Goal: Task Accomplishment & Management: Complete application form

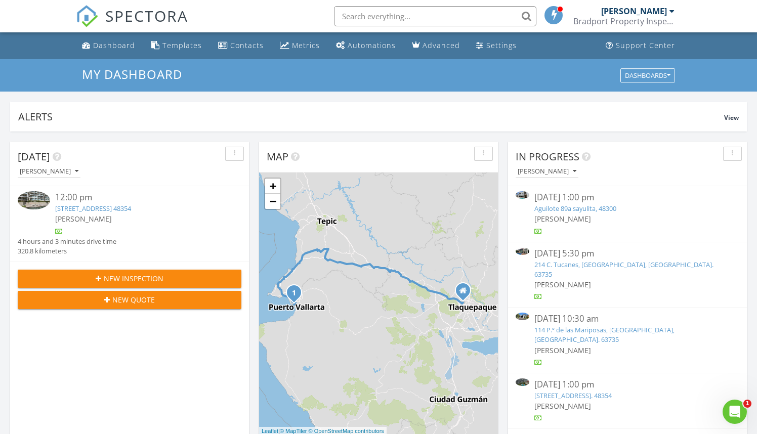
click at [569, 391] on link "121 Av Paseo de la Marina, Puerto Vallarta, Jal. 48354" at bounding box center [573, 395] width 77 height 9
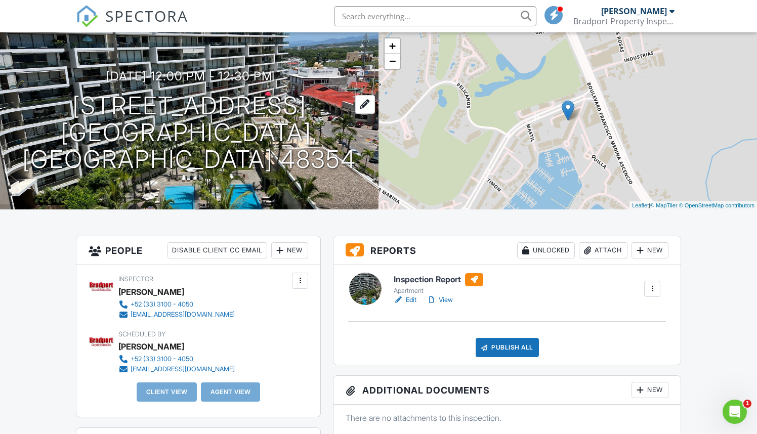
scroll to position [59, 0]
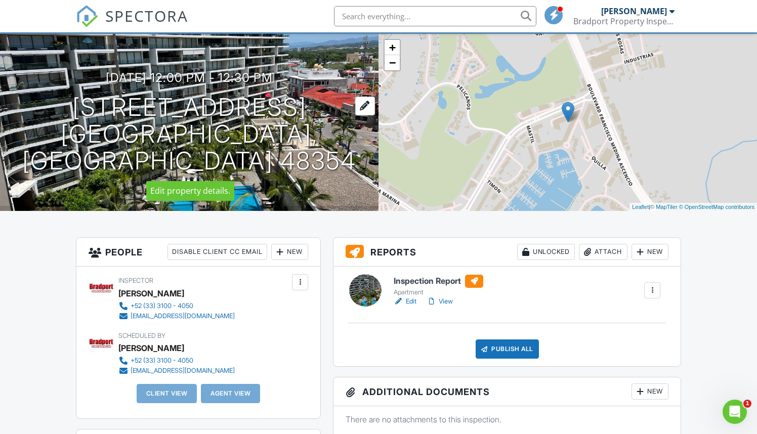
click at [238, 111] on h1 "121 Av Paseo de la Marina Puerto Vallarta, Jal. 48354" at bounding box center [189, 134] width 346 height 80
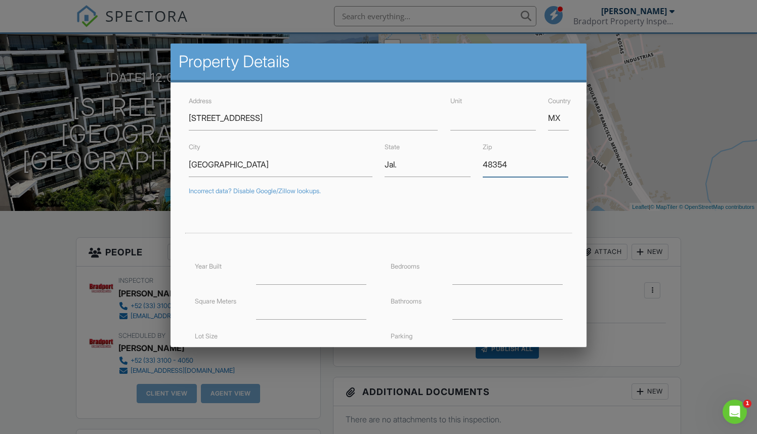
drag, startPoint x: 529, startPoint y: 165, endPoint x: 460, endPoint y: 164, distance: 68.4
type input "22524"
drag, startPoint x: 368, startPoint y: 158, endPoint x: 337, endPoint y: 158, distance: 30.9
type input "20.6673664"
type input "-105.2496513"
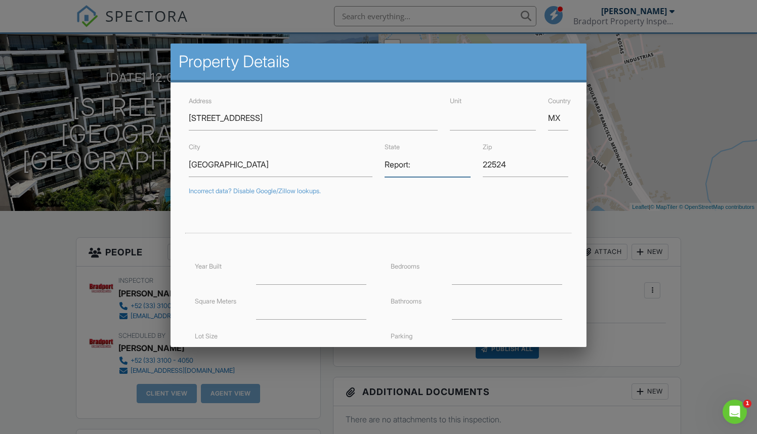
type input "Report:"
drag, startPoint x: 293, startPoint y: 120, endPoint x: 192, endPoint y: 130, distance: 101.2
click at [182, 117] on div "Address 121 Av Paseo de la Marina Unit Country MX City Puerto Vallarta State Re…" at bounding box center [379, 293] width 417 height 421
type input "Nima Bay PH1 C"
drag, startPoint x: 266, startPoint y: 166, endPoint x: 156, endPoint y: 164, distance: 109.9
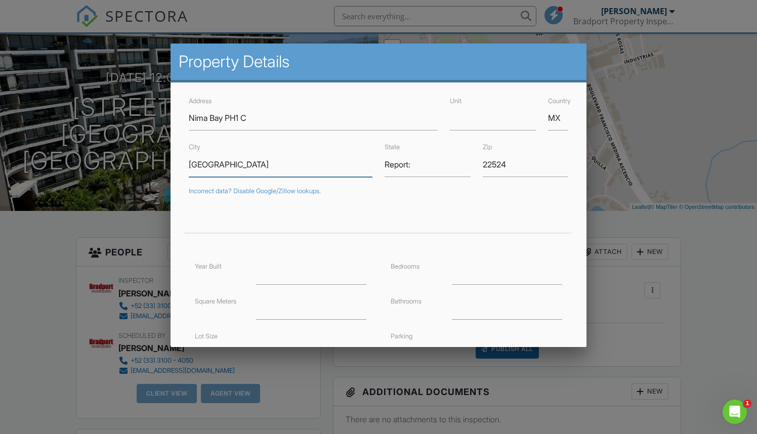
type input "20.667559"
type input "-105.2503529"
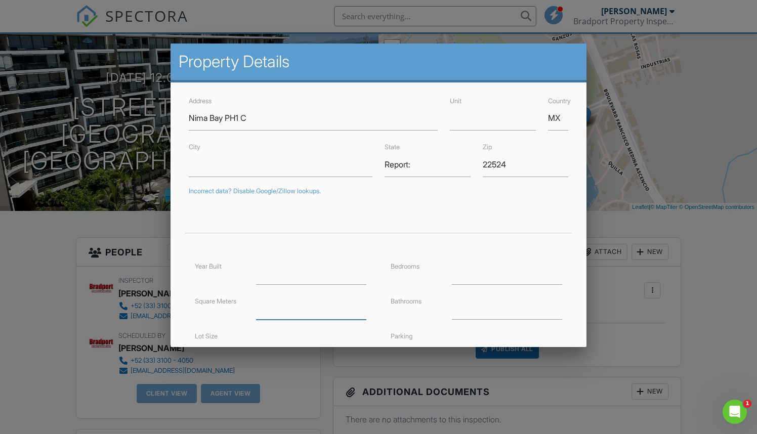
click at [270, 312] on input "number" at bounding box center [311, 307] width 110 height 25
type input "110"
click at [365, 243] on div at bounding box center [379, 228] width 392 height 45
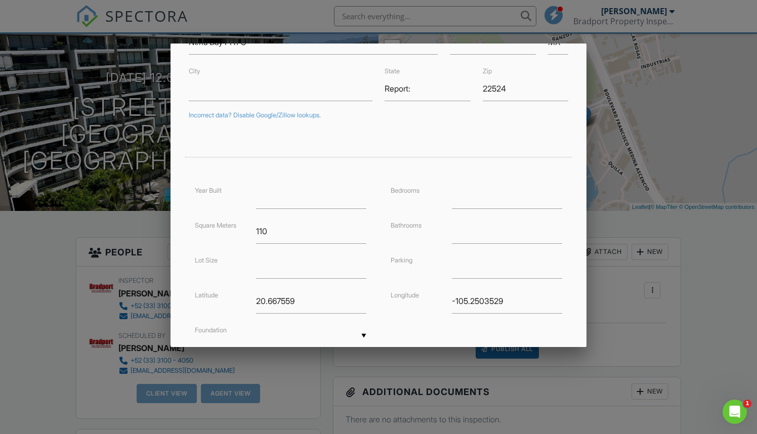
scroll to position [108, 0]
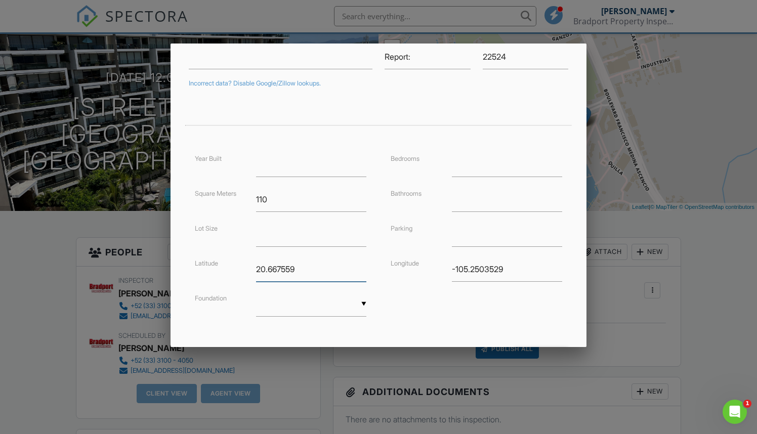
drag, startPoint x: 316, startPoint y: 269, endPoint x: 226, endPoint y: 271, distance: 90.1
click at [226, 271] on div "Latitude 20.667559" at bounding box center [281, 269] width 184 height 25
drag, startPoint x: 518, startPoint y: 269, endPoint x: 402, endPoint y: 276, distance: 116.2
click at [402, 276] on div "Longitude -105.2503529" at bounding box center [477, 269] width 184 height 25
type input "-105.250352"
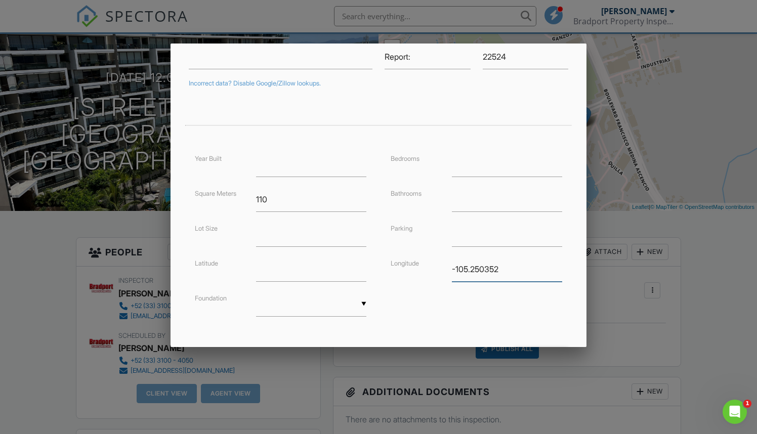
drag, startPoint x: 502, startPoint y: 269, endPoint x: 434, endPoint y: 271, distance: 68.4
click at [434, 271] on div "Longitude -105.250352" at bounding box center [477, 269] width 184 height 25
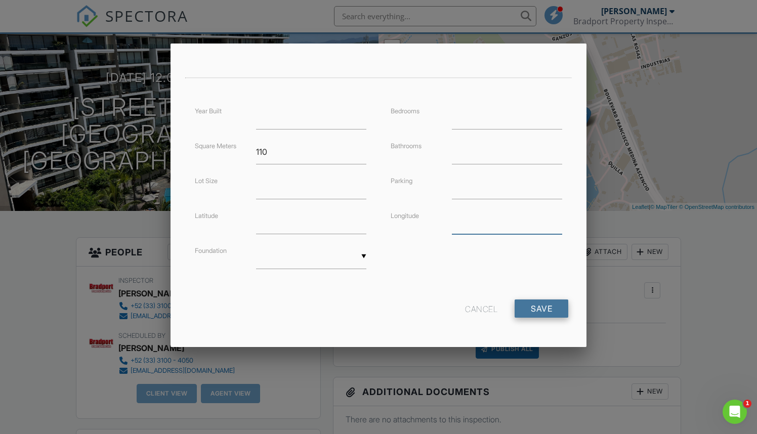
scroll to position [155, 0]
click at [532, 309] on input "Save" at bounding box center [542, 309] width 54 height 18
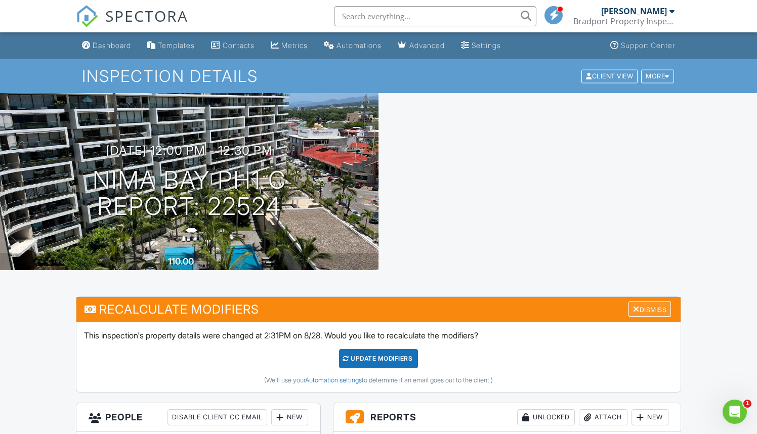
click at [660, 307] on div "Dismiss" at bounding box center [650, 310] width 43 height 16
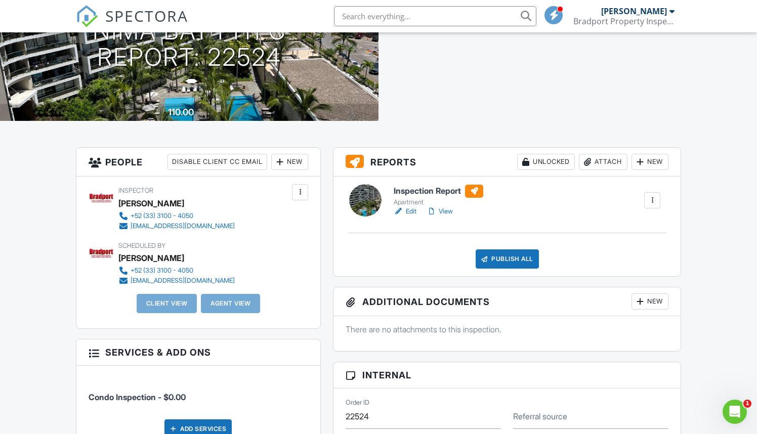
scroll to position [150, 0]
click at [297, 163] on div "New" at bounding box center [289, 161] width 37 height 16
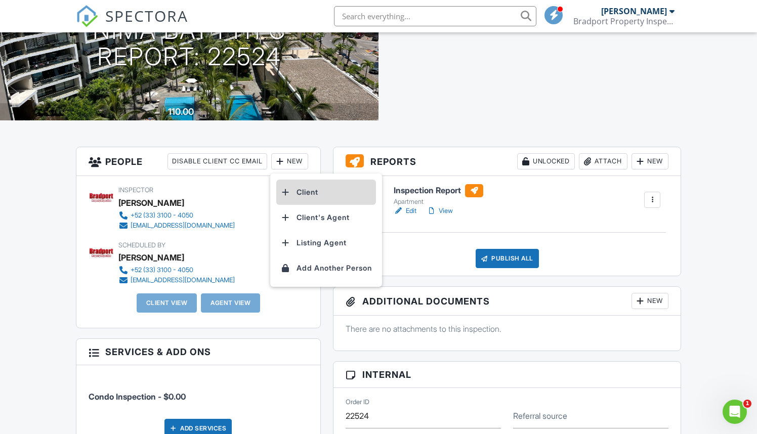
click at [303, 189] on li "Client" at bounding box center [326, 192] width 100 height 25
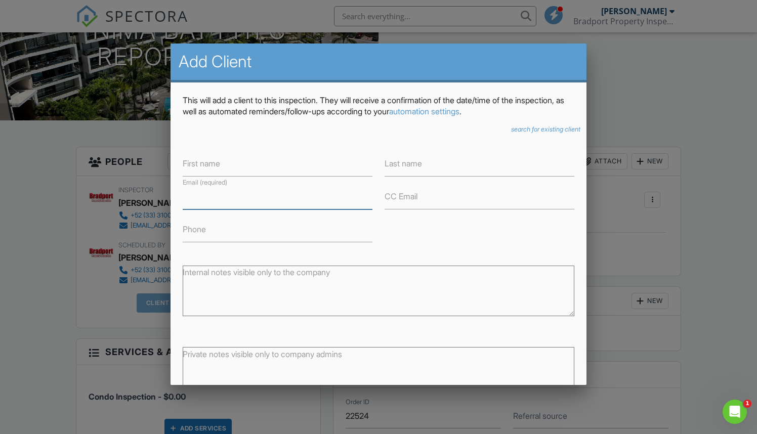
click at [221, 202] on input "Email (required)" at bounding box center [278, 197] width 190 height 25
paste input "[PERSON_NAME][EMAIL_ADDRESS][DOMAIN_NAME]"
type input "[PERSON_NAME][EMAIL_ADDRESS][DOMAIN_NAME]"
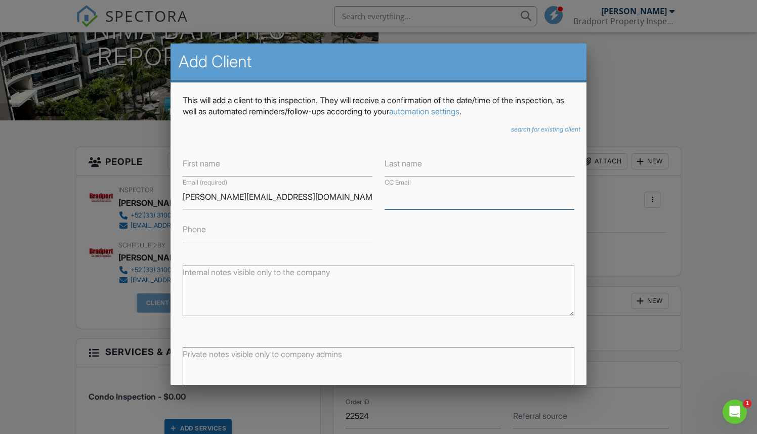
paste input "marmorales19@yahoo.com"
type input "marmorales19@yahoo.com"
click at [215, 165] on label "First name" at bounding box center [201, 163] width 37 height 11
click at [215, 165] on input "First name" at bounding box center [278, 164] width 190 height 25
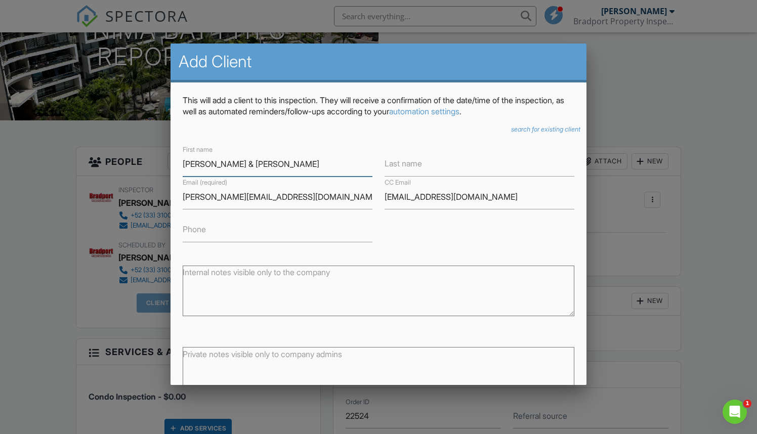
type input "Abrahem & Margarita Ghazarian"
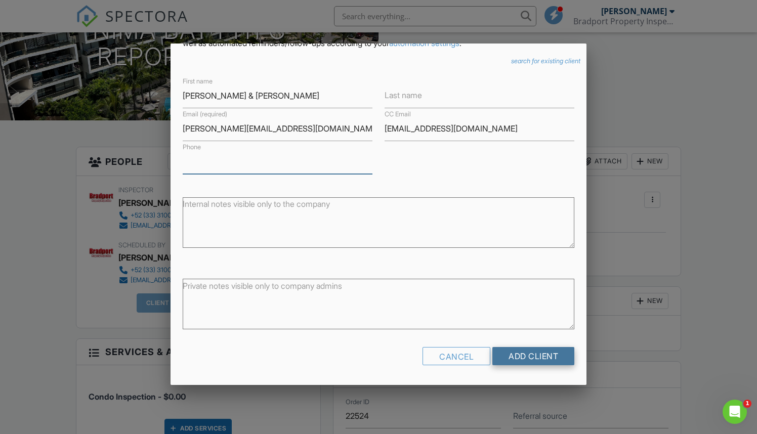
scroll to position [68, 0]
click at [519, 354] on input "Add Client" at bounding box center [534, 357] width 82 height 18
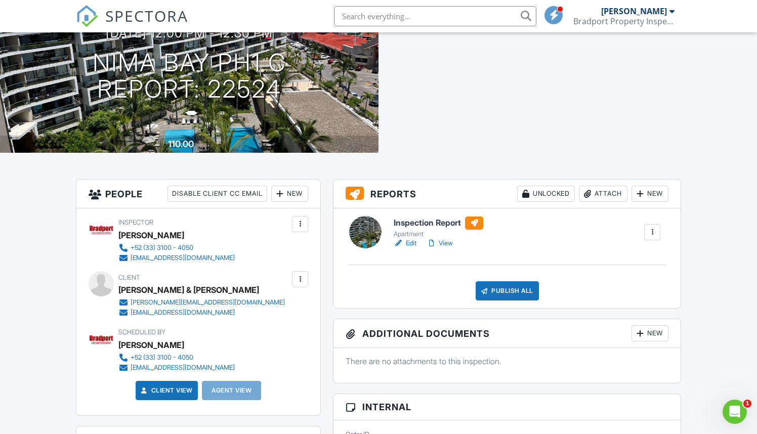
scroll to position [122, 0]
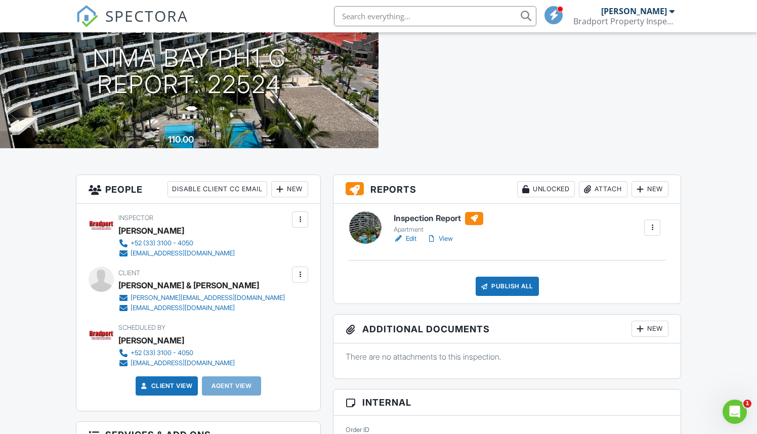
click at [294, 189] on div "New" at bounding box center [289, 189] width 37 height 16
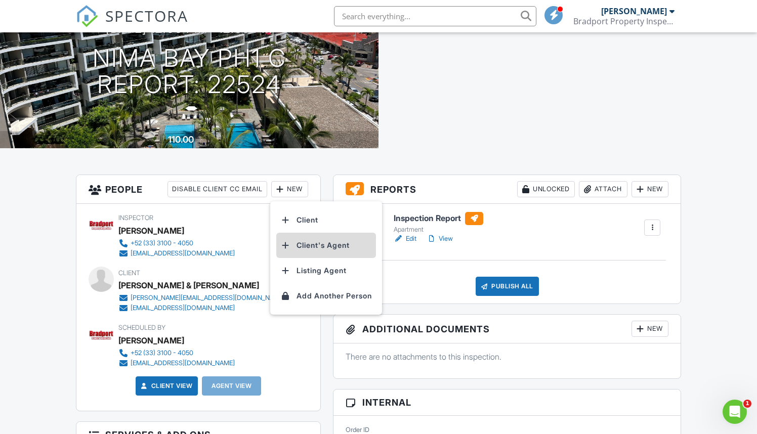
click at [300, 245] on li "Client's Agent" at bounding box center [326, 245] width 100 height 25
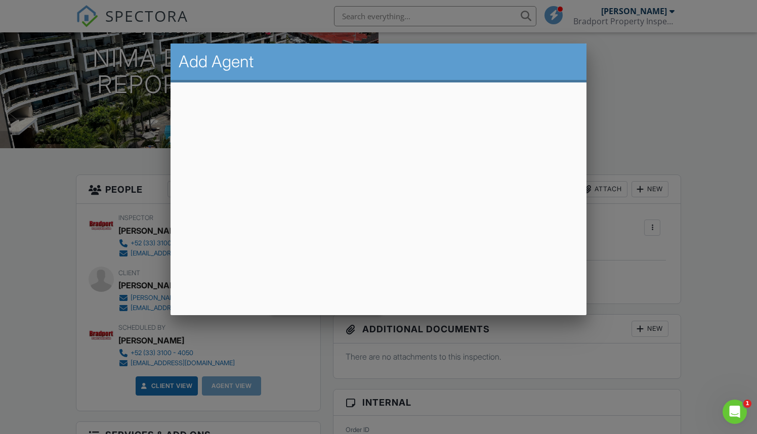
click at [566, 67] on h2 "Add Agent" at bounding box center [379, 62] width 400 height 20
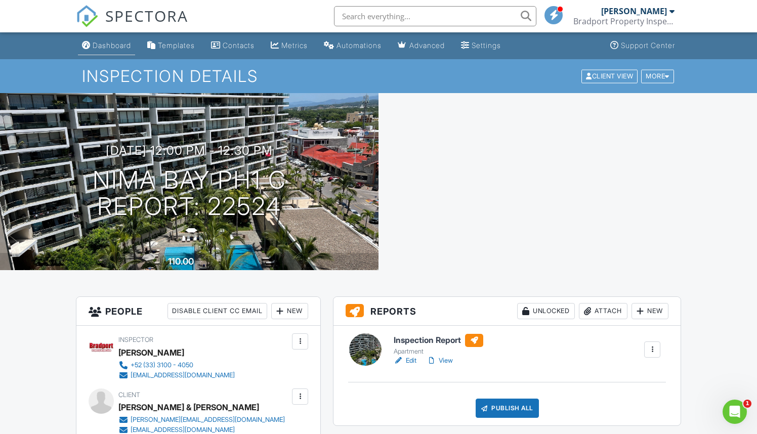
click at [119, 44] on div "Dashboard" at bounding box center [112, 45] width 38 height 9
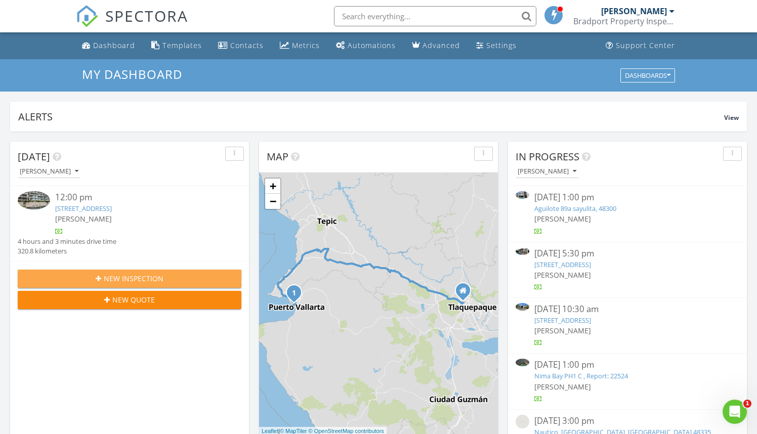
click at [134, 284] on span "New Inspection" at bounding box center [134, 278] width 60 height 11
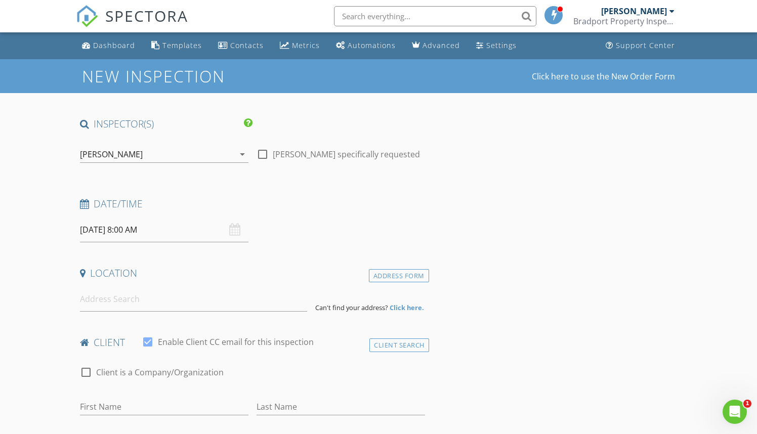
click at [110, 232] on input "[DATE] 8:00 AM" at bounding box center [164, 230] width 169 height 25
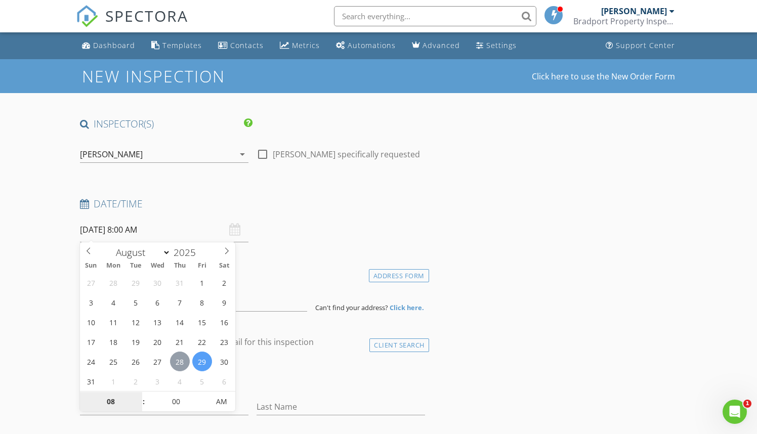
type input "[DATE] 8:00 AM"
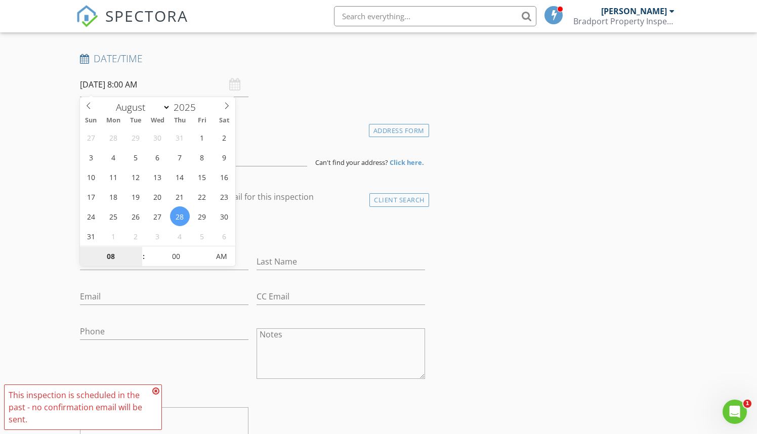
scroll to position [152, 0]
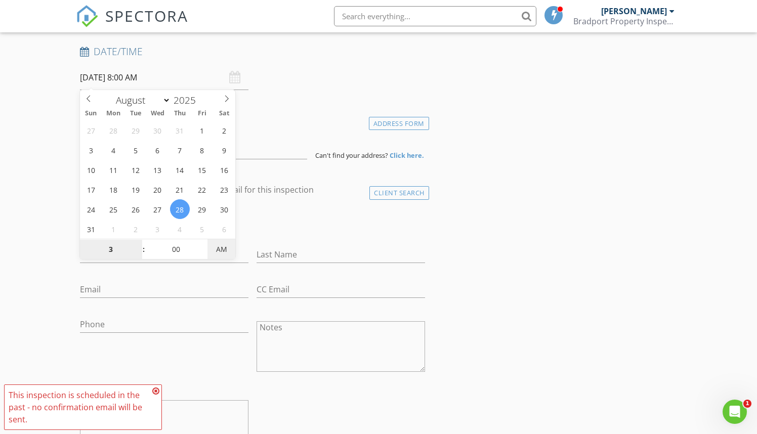
type input "03"
type input "[DATE] 3:00 PM"
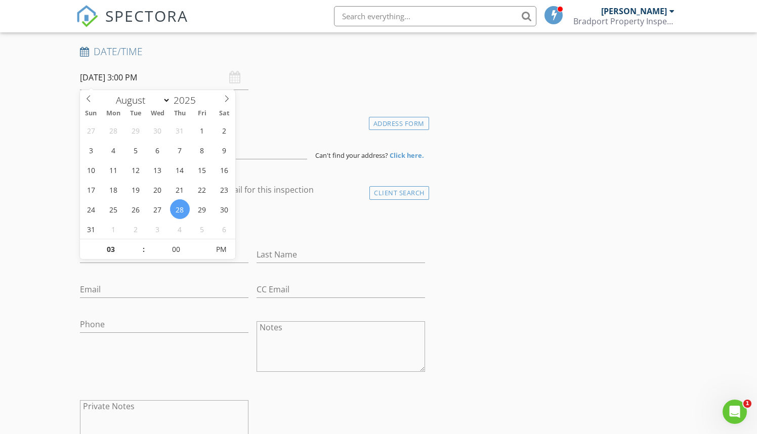
click at [354, 232] on div "check_box_outline_blank Client is a Company/Organization" at bounding box center [252, 225] width 345 height 26
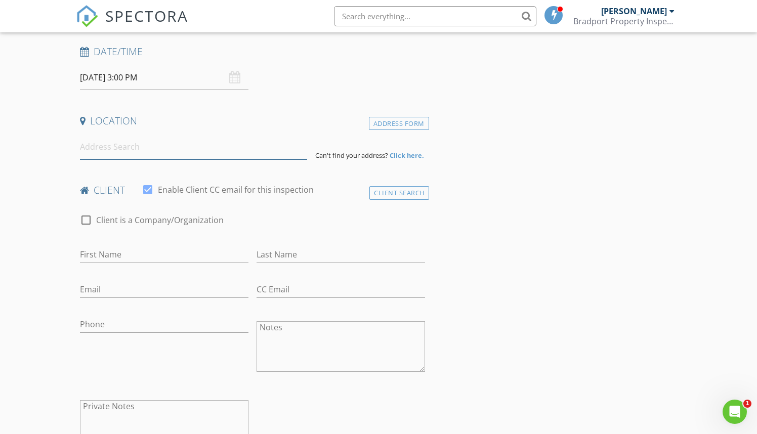
click at [119, 147] on input at bounding box center [193, 147] width 227 height 25
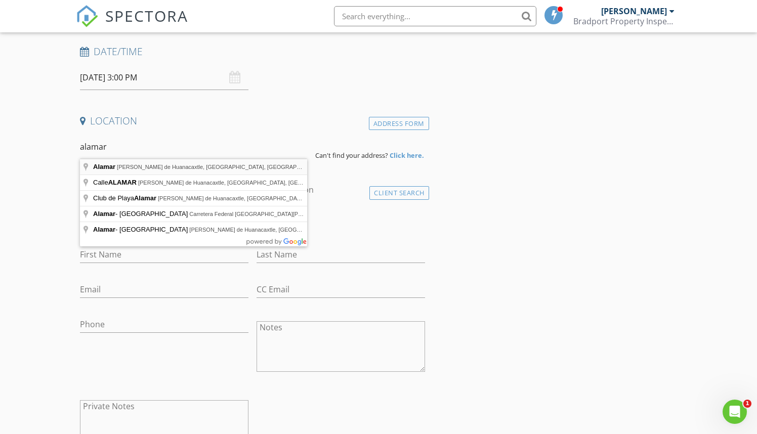
type input "Alamar, [PERSON_NAME] de Huanacaxtle, [GEOGRAPHIC_DATA], [GEOGRAPHIC_DATA]"
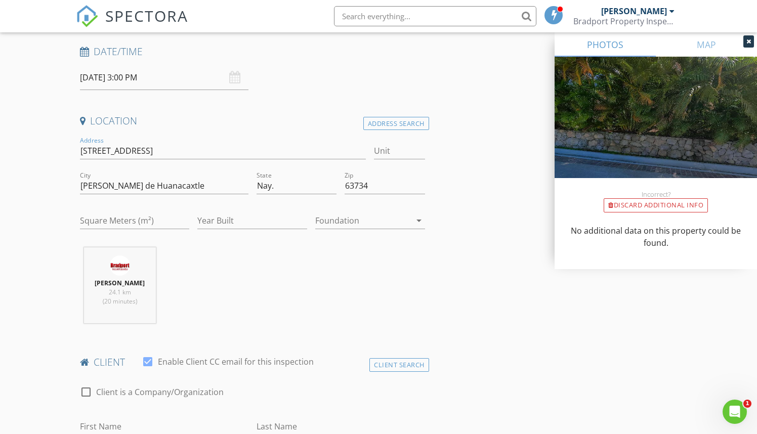
click at [247, 271] on div "Eduardo Quiñones 24.1 km (20 minutes)" at bounding box center [252, 290] width 353 height 84
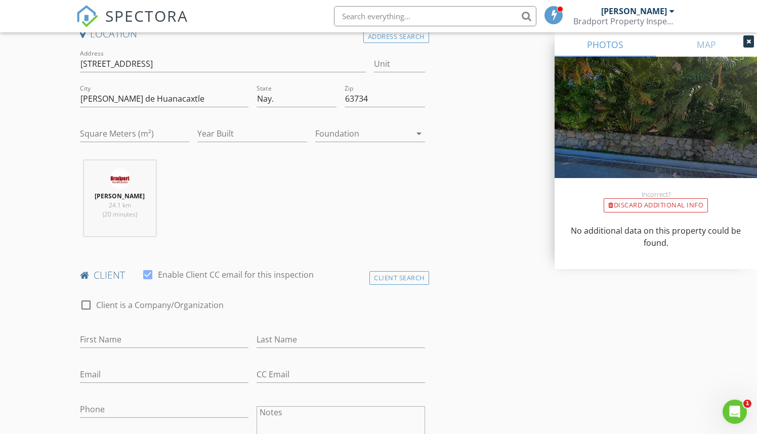
scroll to position [252, 0]
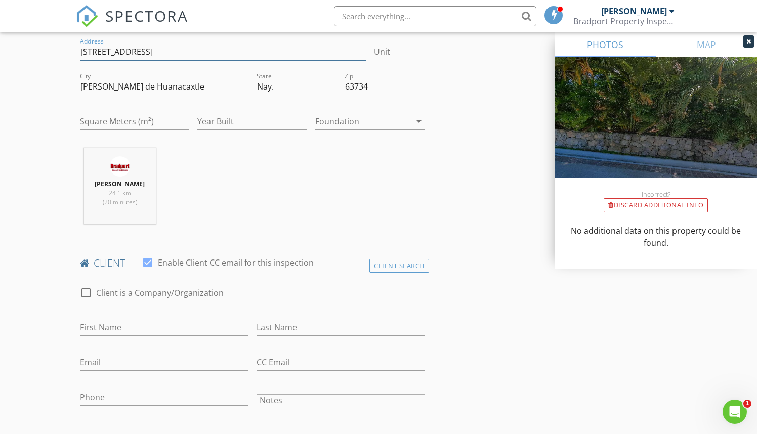
click at [123, 49] on input "Amura 301B, Alamar" at bounding box center [223, 52] width 287 height 17
type input "Amura 301-B, [GEOGRAPHIC_DATA]"
click at [226, 170] on div "Eduardo Quiñones 24.1 km (20 minutes)" at bounding box center [252, 190] width 353 height 84
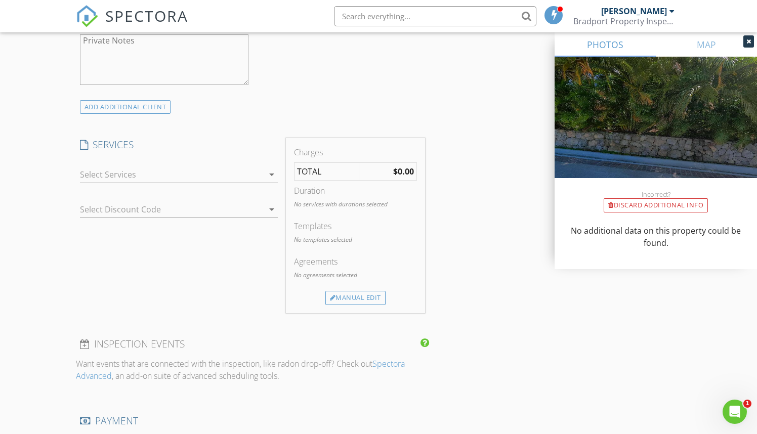
scroll to position [692, 0]
click at [272, 175] on icon "arrow_drop_down" at bounding box center [272, 173] width 12 height 12
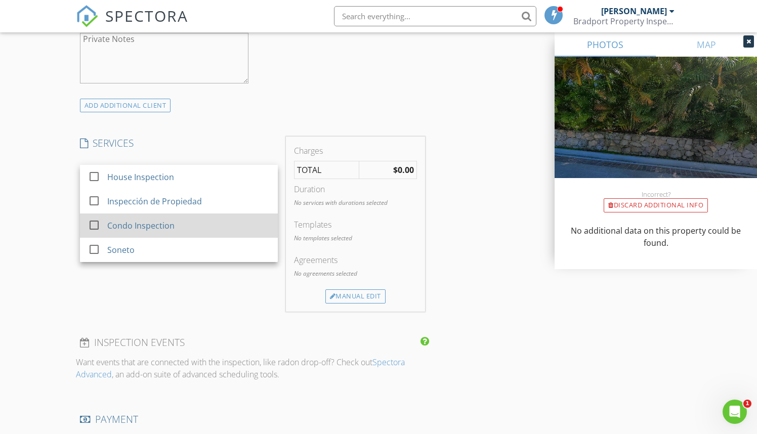
click at [159, 221] on div "Condo Inspection" at bounding box center [140, 226] width 67 height 12
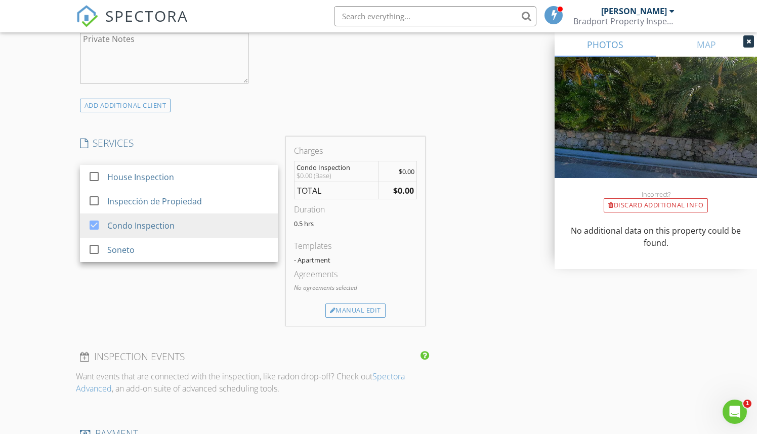
click at [286, 112] on div "INSPECTOR(S) check_box Eduardo Quiñones PRIMARY Eduardo Quiñones arrow_drop_dow…" at bounding box center [252, 215] width 353 height 1580
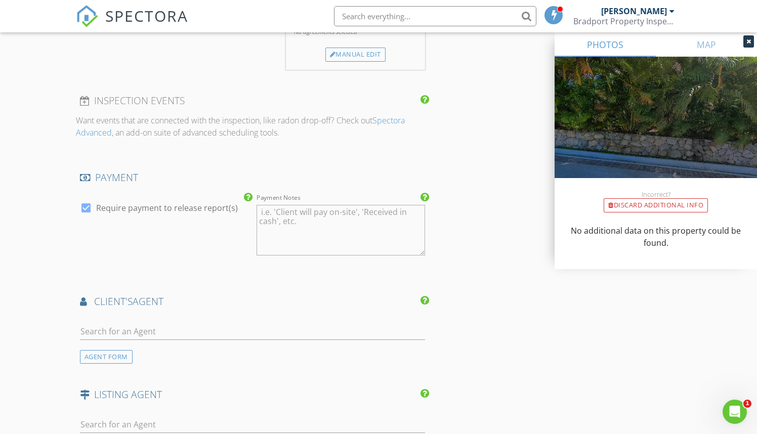
scroll to position [953, 0]
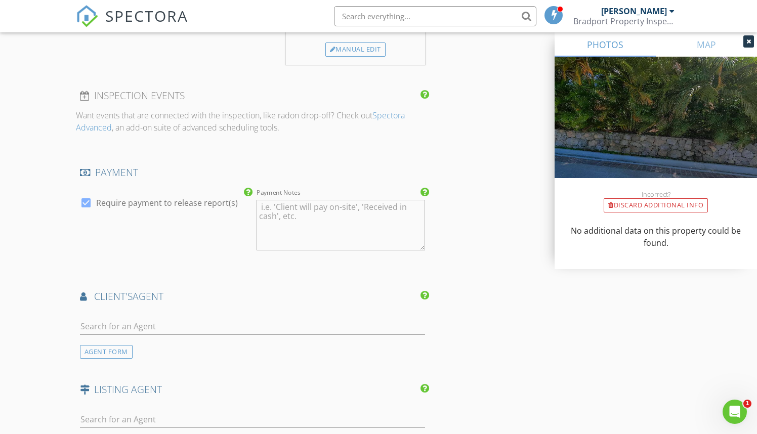
click at [85, 202] on div at bounding box center [85, 202] width 17 height 17
checkbox input "false"
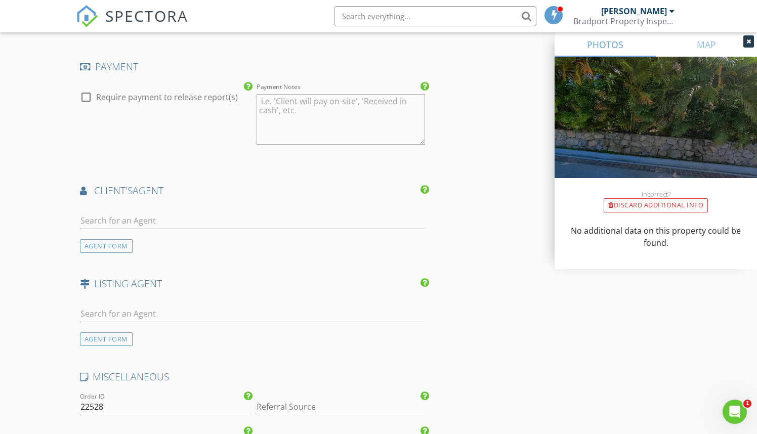
scroll to position [1087, 0]
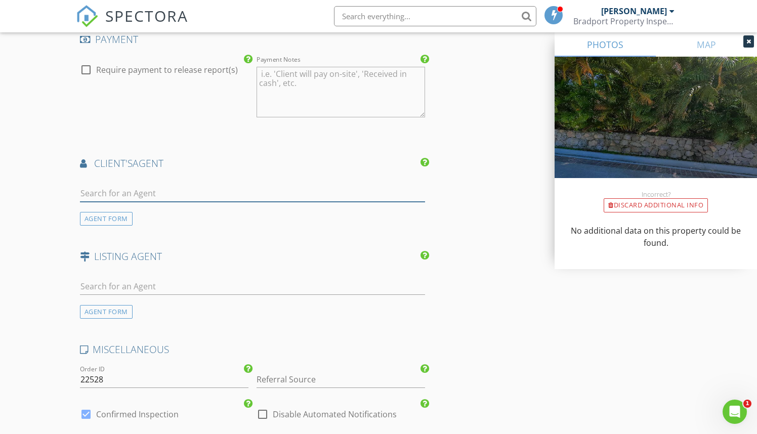
click at [130, 191] on input "text" at bounding box center [252, 193] width 345 height 17
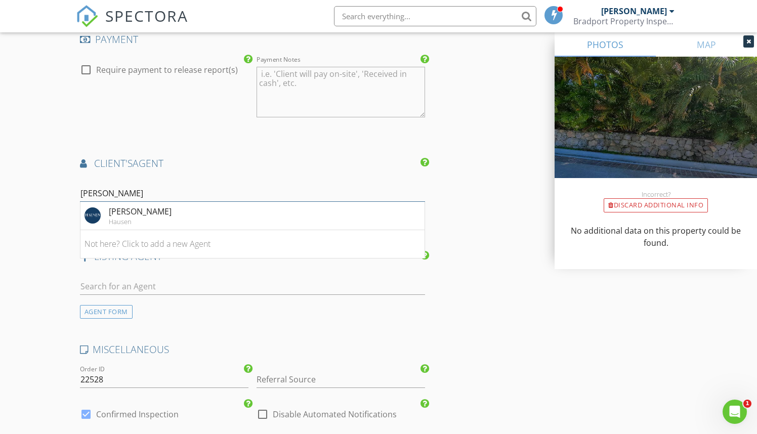
type input "Viany"
drag, startPoint x: 130, startPoint y: 191, endPoint x: 144, endPoint y: 212, distance: 25.6
click at [144, 212] on div "[PERSON_NAME]" at bounding box center [140, 212] width 63 height 12
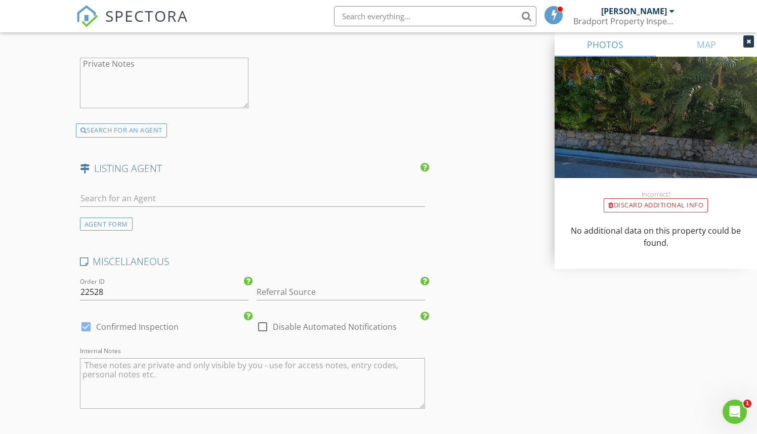
scroll to position [1404, 0]
click at [261, 326] on div at bounding box center [262, 327] width 17 height 17
checkbox input "true"
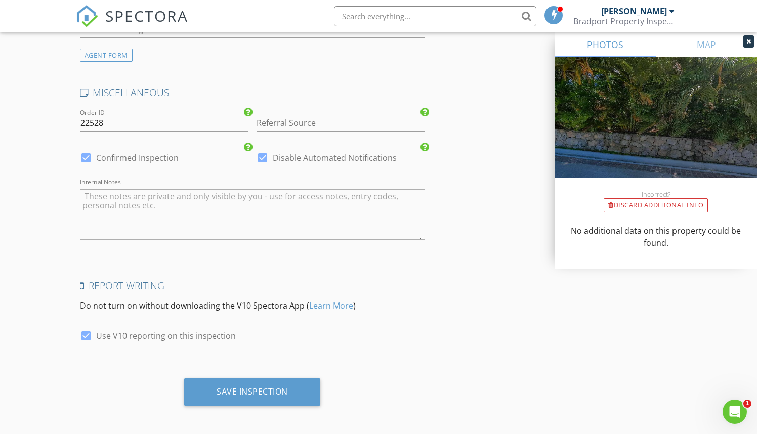
scroll to position [1574, 0]
click at [275, 390] on div "Save Inspection" at bounding box center [252, 392] width 71 height 10
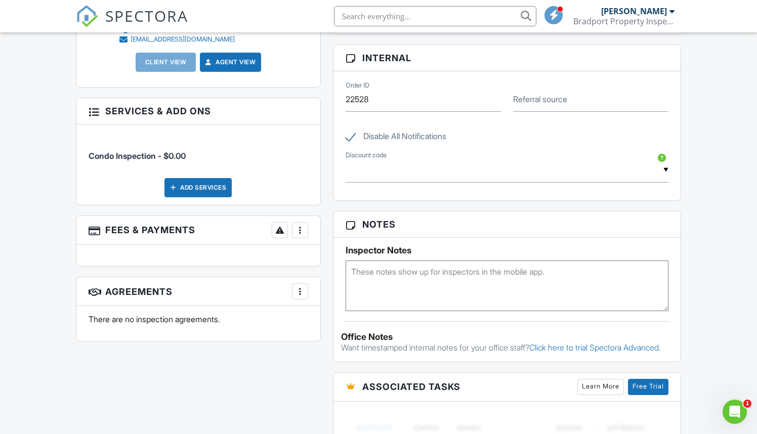
scroll to position [574, 0]
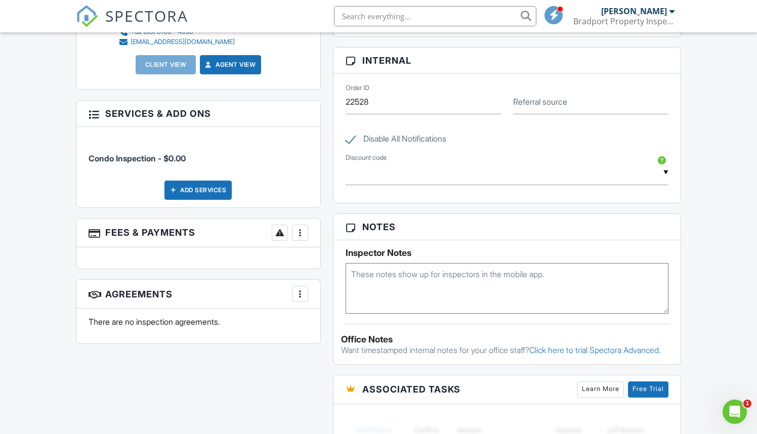
click at [304, 233] on div at bounding box center [300, 233] width 10 height 10
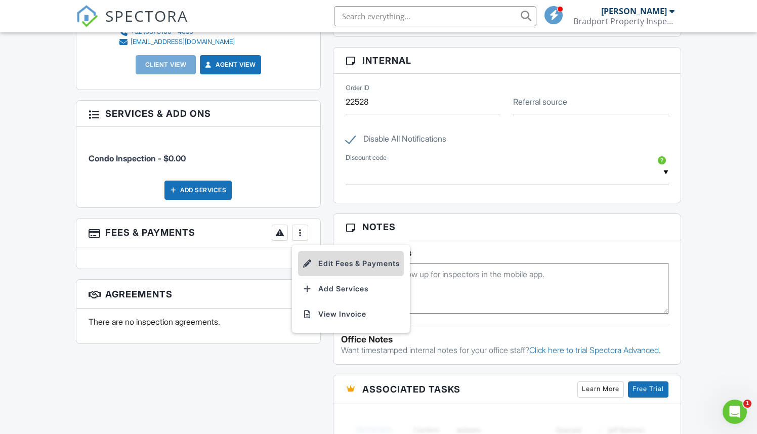
click at [325, 258] on li "Edit Fees & Payments" at bounding box center [351, 263] width 106 height 25
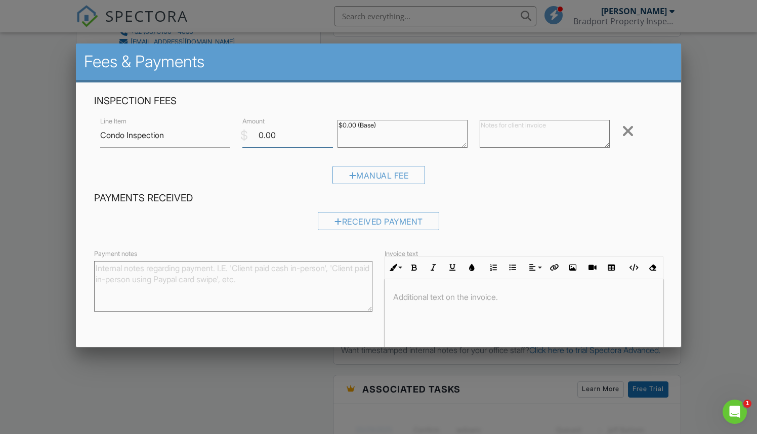
drag, startPoint x: 287, startPoint y: 134, endPoint x: 240, endPoint y: 137, distance: 46.2
click at [240, 137] on div "$ Amount 0.00" at bounding box center [283, 135] width 95 height 25
type input "267"
click at [642, 373] on input "Save" at bounding box center [643, 375] width 54 height 18
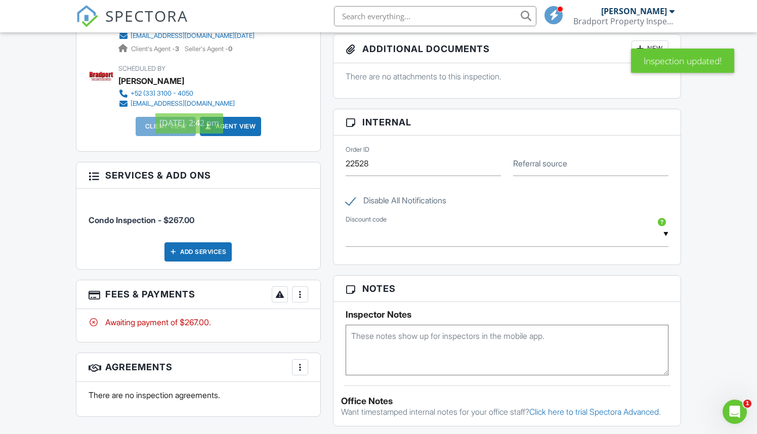
scroll to position [531, 0]
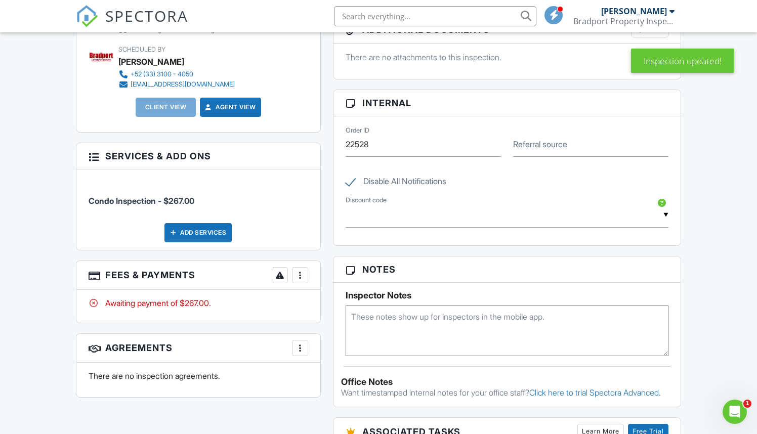
click at [302, 275] on div at bounding box center [300, 275] width 10 height 10
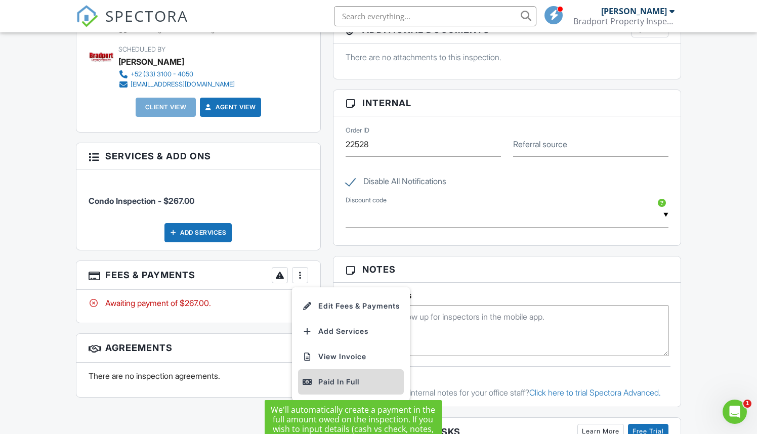
click at [334, 378] on div "Paid In Full" at bounding box center [351, 382] width 98 height 12
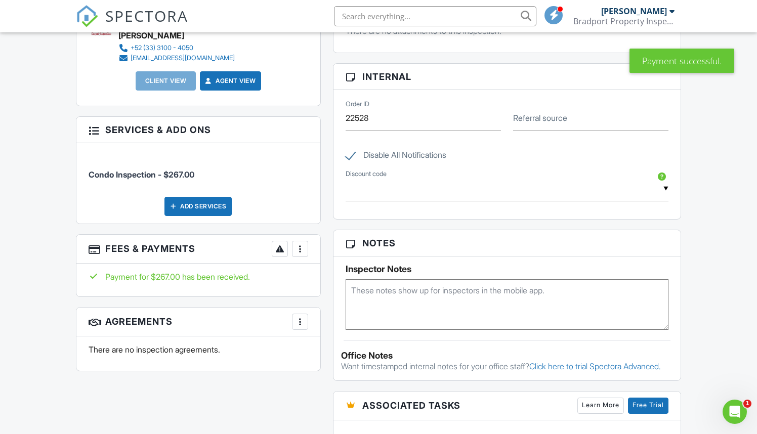
scroll to position [559, 0]
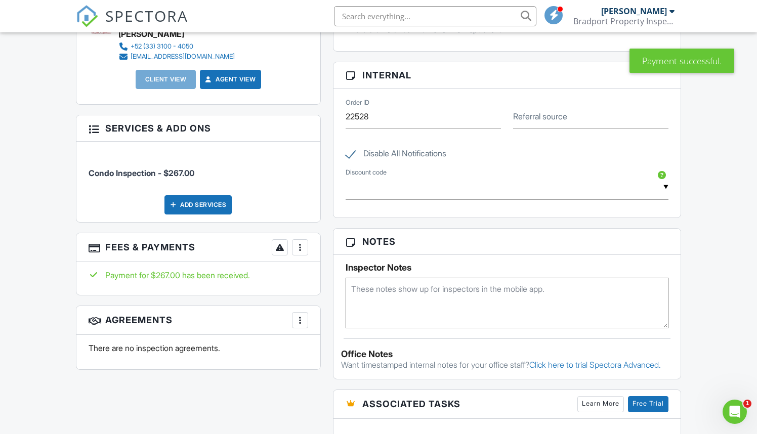
click at [383, 290] on textarea at bounding box center [507, 303] width 323 height 51
type textarea "Zelle"
click at [300, 383] on div "All emails and texts are disabled for this inspection! All emails and texts hav…" at bounding box center [379, 202] width 618 height 929
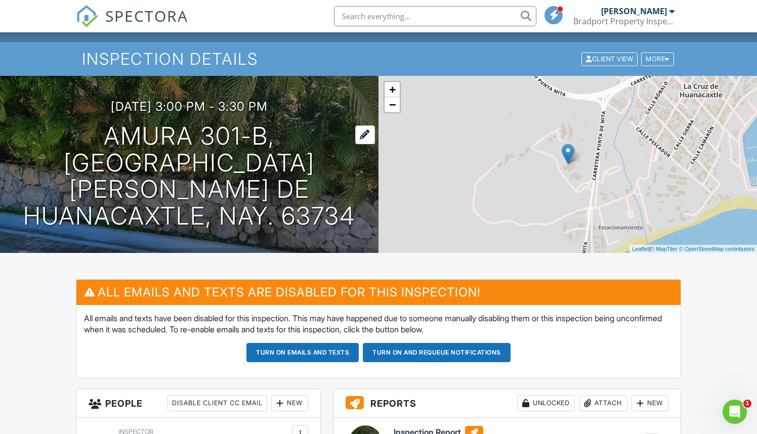
scroll to position [15, 0]
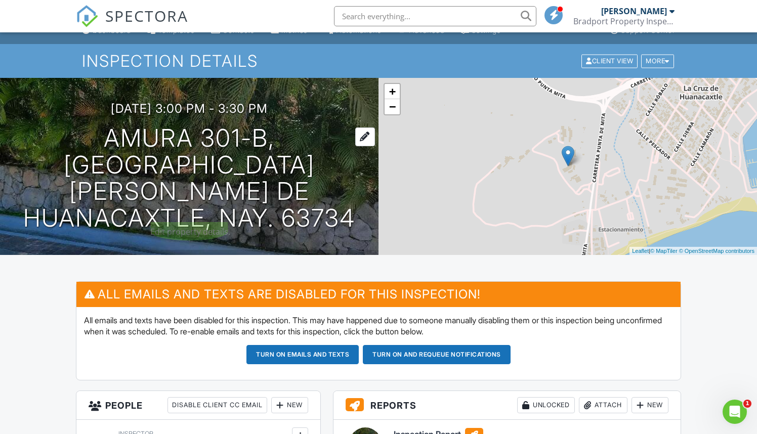
click at [237, 170] on h1 "Amura 301-B, Alamar Cruz de Huanacaxtle, Nay. 63734" at bounding box center [189, 178] width 346 height 107
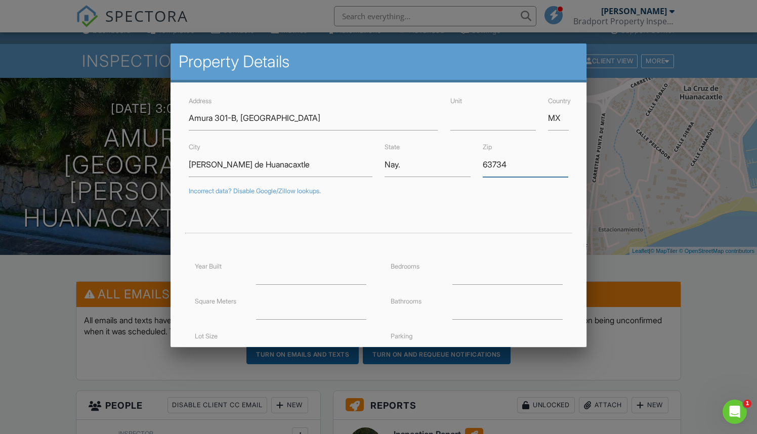
drag, startPoint x: 530, startPoint y: 166, endPoint x: 462, endPoint y: 164, distance: 68.4
type input "22528"
drag, startPoint x: 412, startPoint y: 164, endPoint x: 357, endPoint y: 163, distance: 54.7
type input "Report:"
drag, startPoint x: 231, startPoint y: 151, endPoint x: 171, endPoint y: 148, distance: 60.3
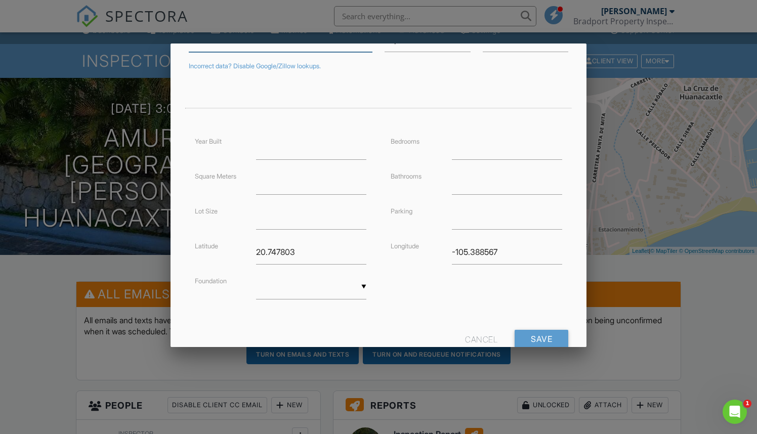
scroll to position [115, 0]
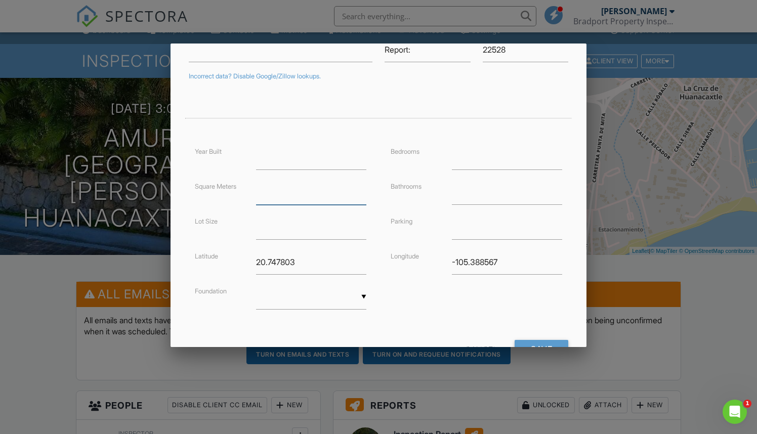
click at [275, 193] on input "number" at bounding box center [311, 192] width 110 height 25
type input "93"
click at [316, 268] on input "20.747803" at bounding box center [311, 262] width 110 height 25
drag, startPoint x: 320, startPoint y: 262, endPoint x: 232, endPoint y: 261, distance: 87.6
click at [232, 261] on div "Latitude 20.747803" at bounding box center [281, 262] width 184 height 25
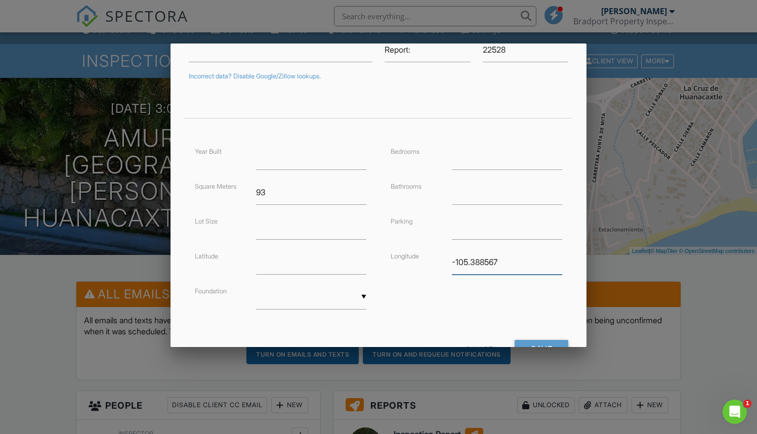
drag, startPoint x: 494, startPoint y: 262, endPoint x: 436, endPoint y: 264, distance: 58.3
click at [436, 264] on div "Longitude -105.388567" at bounding box center [477, 262] width 184 height 25
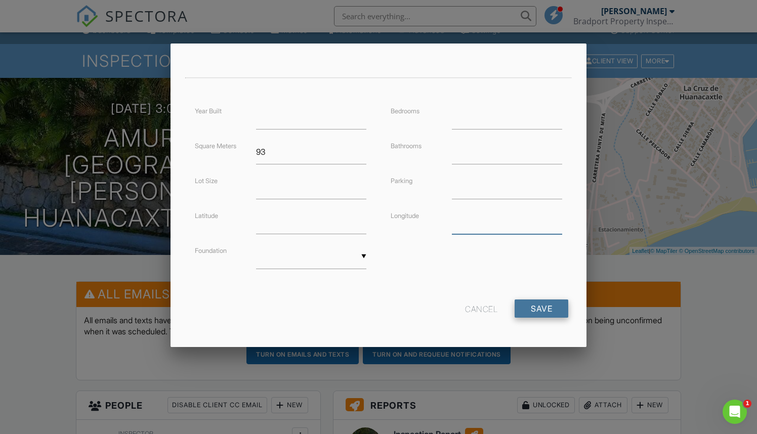
scroll to position [155, 0]
click at [536, 307] on input "Save" at bounding box center [542, 309] width 54 height 18
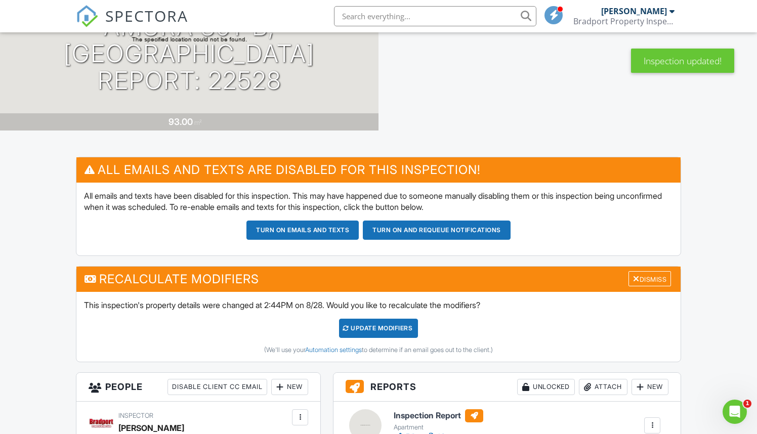
scroll to position [140, 0]
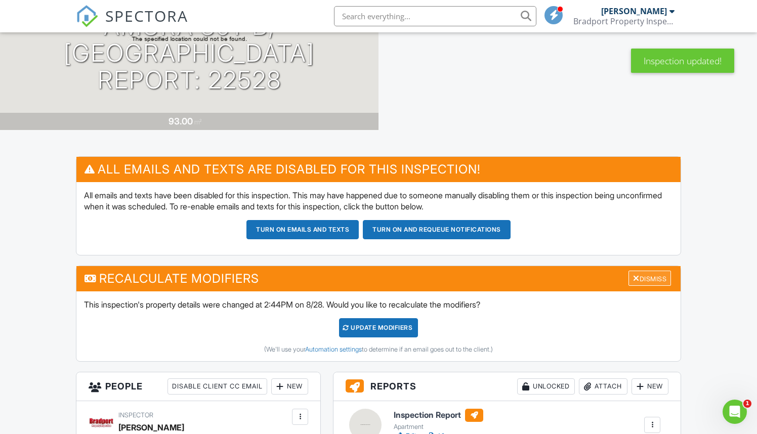
click at [643, 278] on div "Dismiss" at bounding box center [650, 279] width 43 height 16
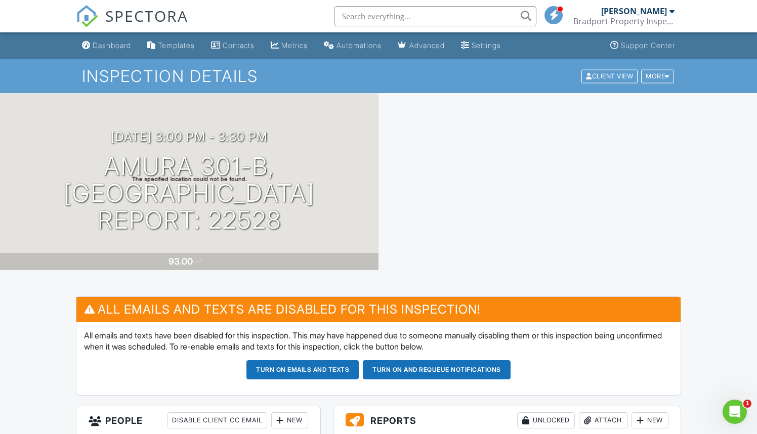
scroll to position [0, 0]
